Goal: Information Seeking & Learning: Check status

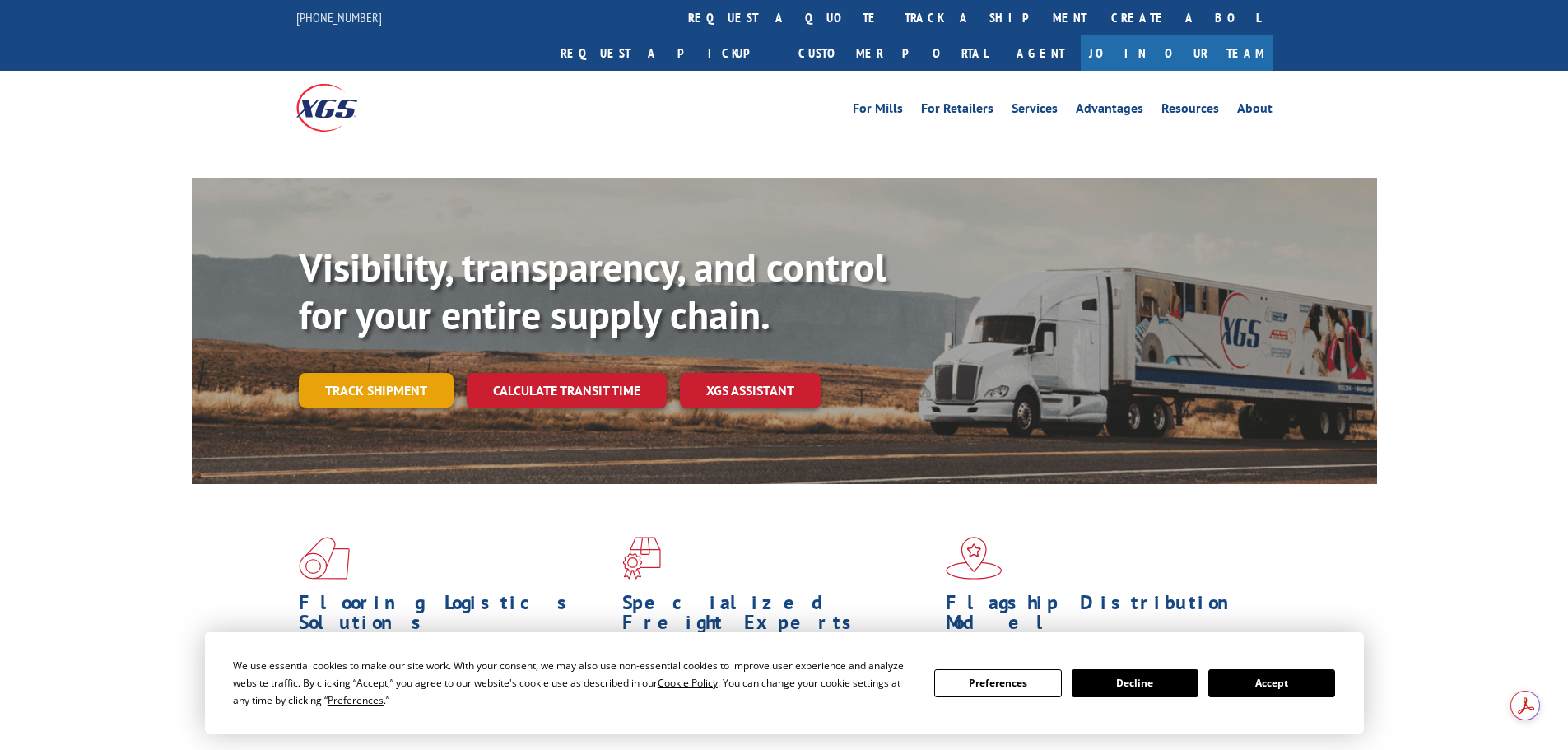
click at [427, 353] on div "Visibility, transparency, and control for your entire supply chain. Track shipm…" at bounding box center [838, 358] width 1078 height 230
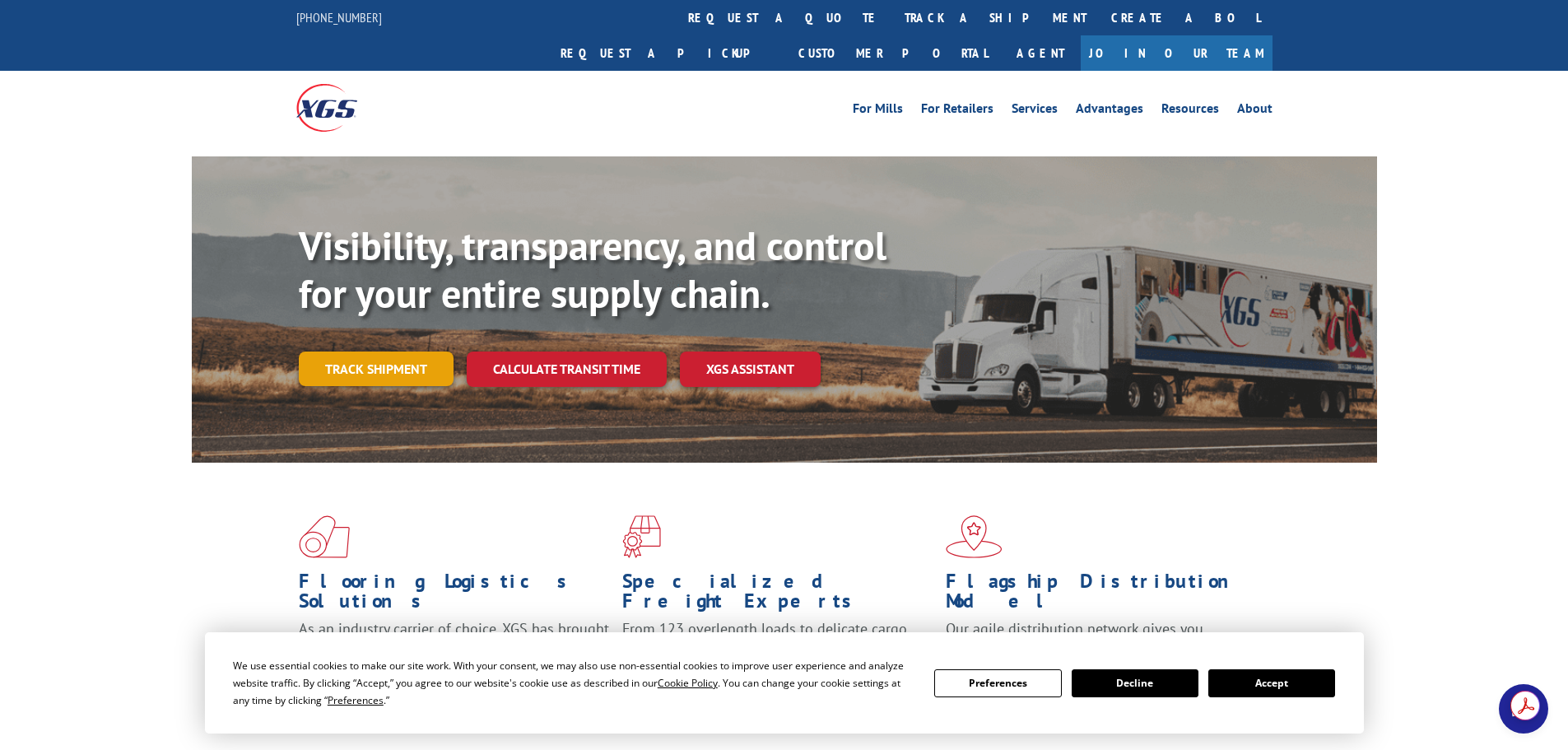
click at [361, 351] on link "Track shipment" at bounding box center [376, 368] width 155 height 35
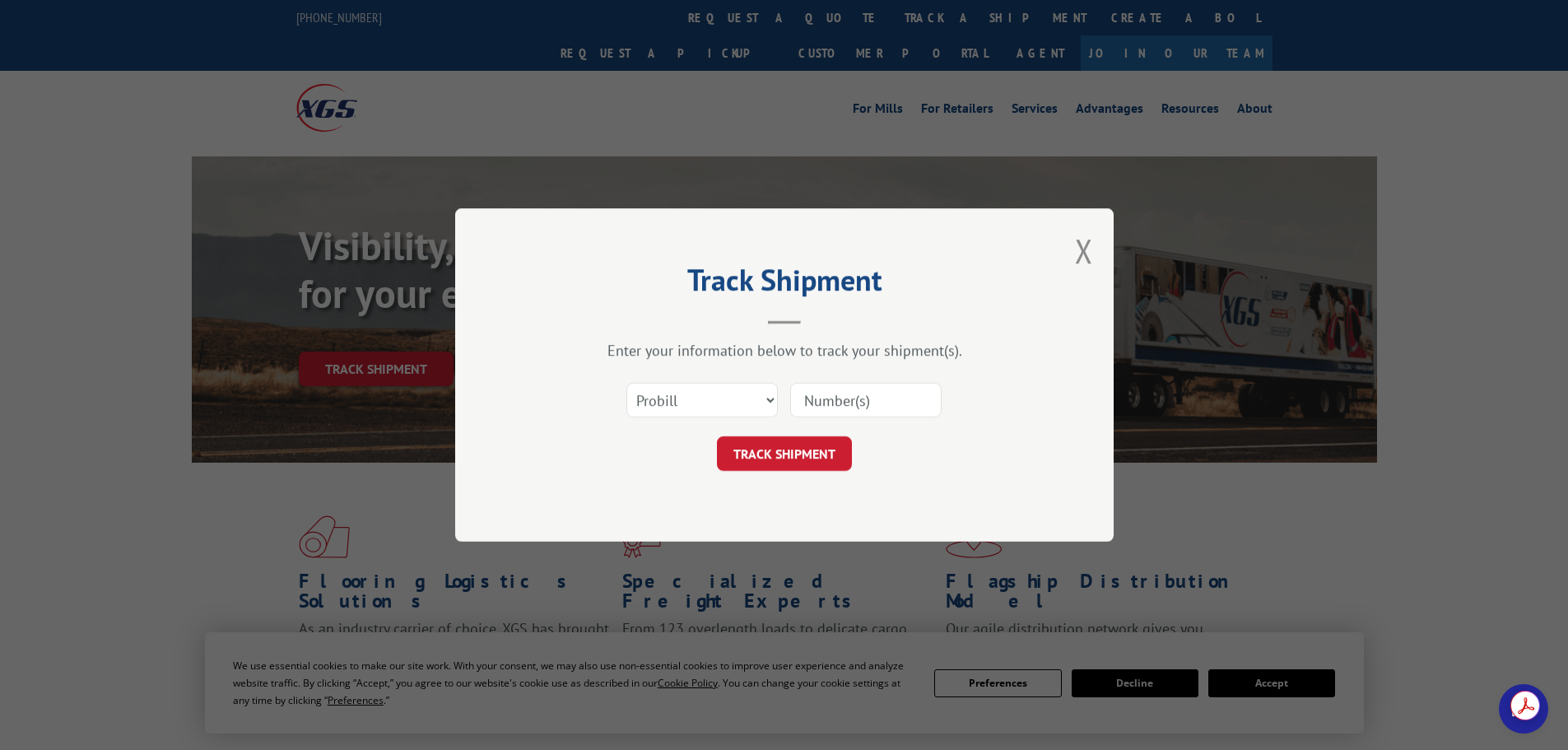
click at [841, 399] on input at bounding box center [865, 400] width 152 height 35
paste input "527123990"
type input "527123990"
click at [705, 391] on select "Select category... Probill BOL PO" at bounding box center [701, 400] width 152 height 35
select select "bol"
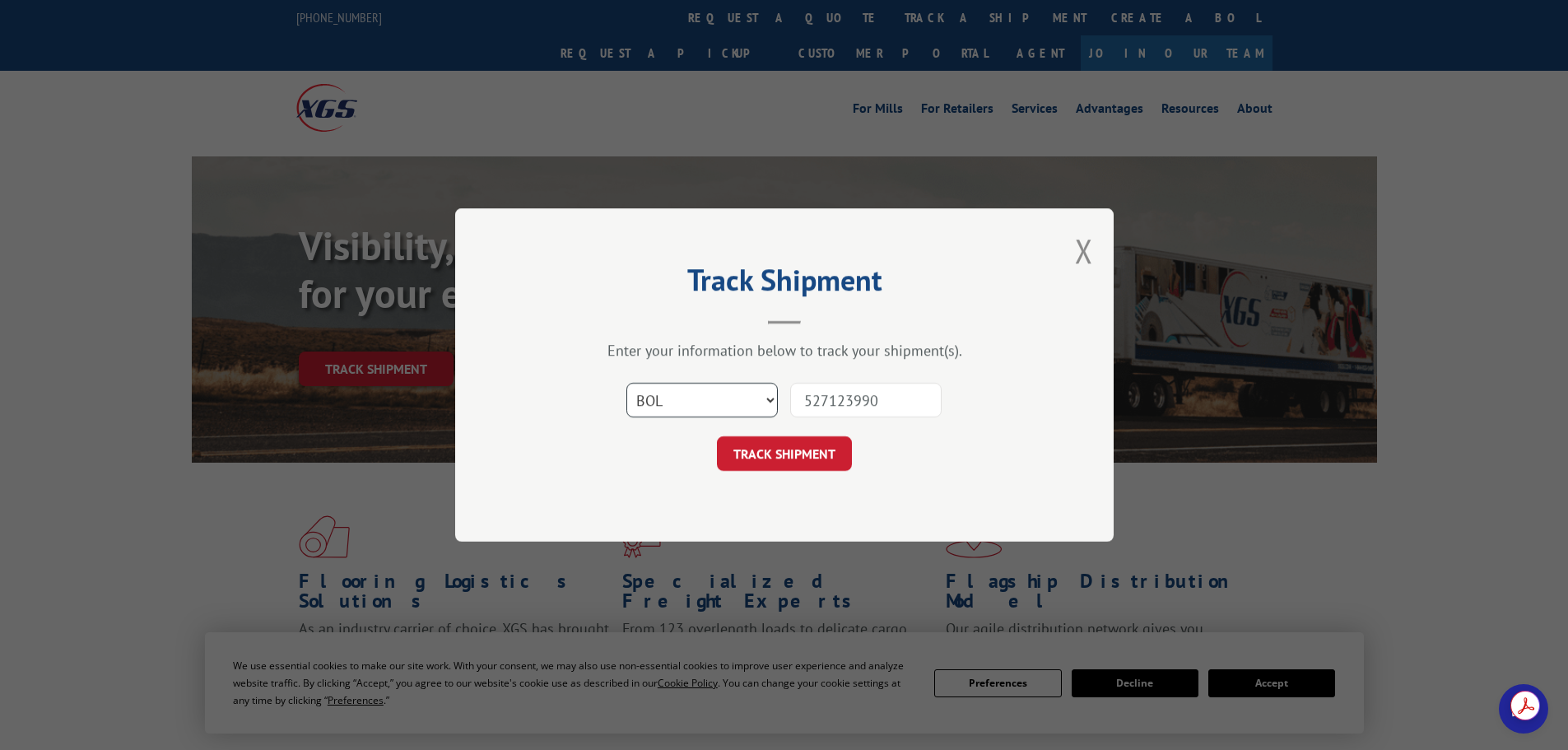
click at [626, 383] on select "Select category... Probill BOL PO" at bounding box center [701, 400] width 152 height 35
click at [784, 454] on button "TRACK SHIPMENT" at bounding box center [784, 453] width 135 height 35
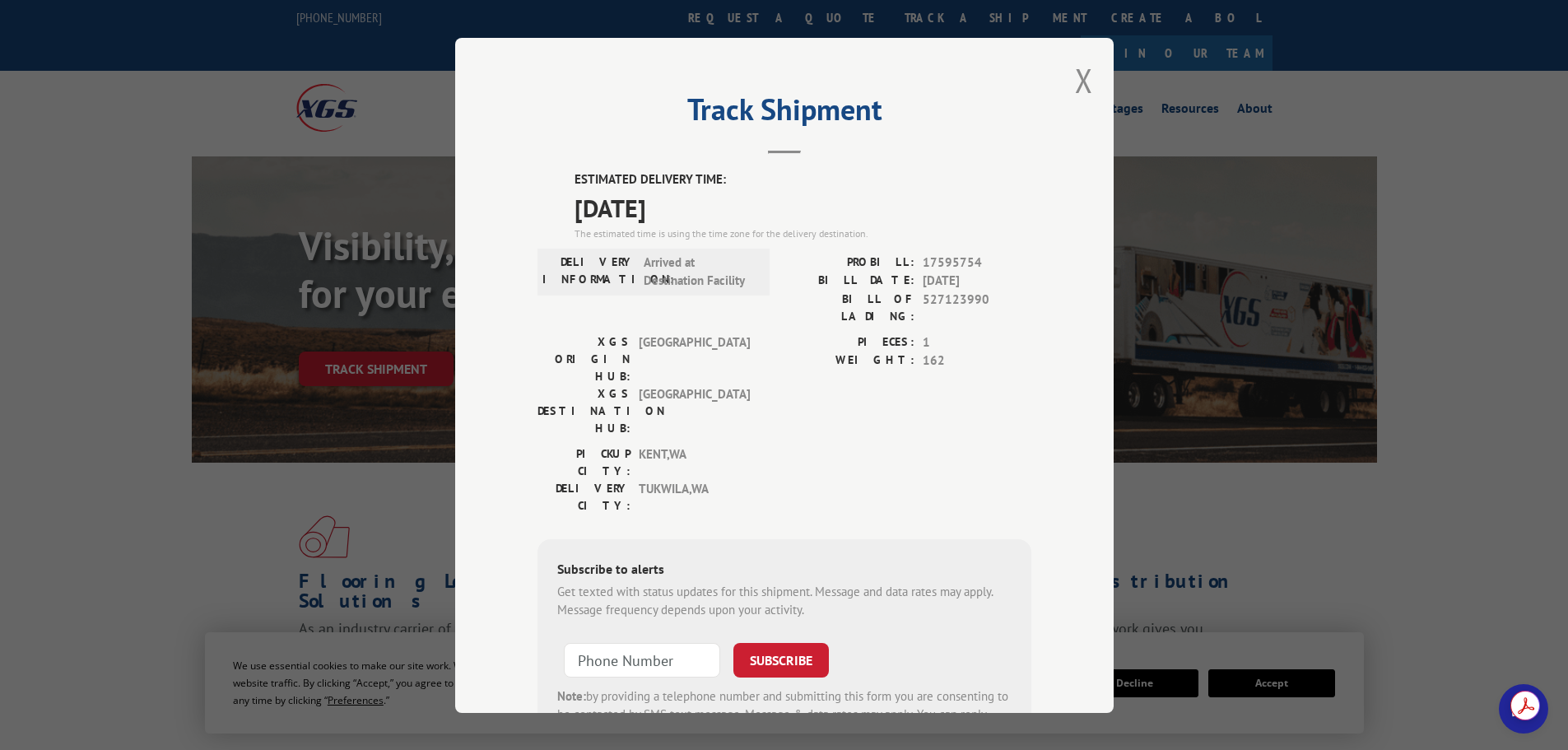
click at [940, 259] on span "17595754" at bounding box center [977, 262] width 109 height 19
copy span "17595754"
click at [1074, 73] on button "Close modal" at bounding box center [1083, 80] width 18 height 43
